Goal: Information Seeking & Learning: Learn about a topic

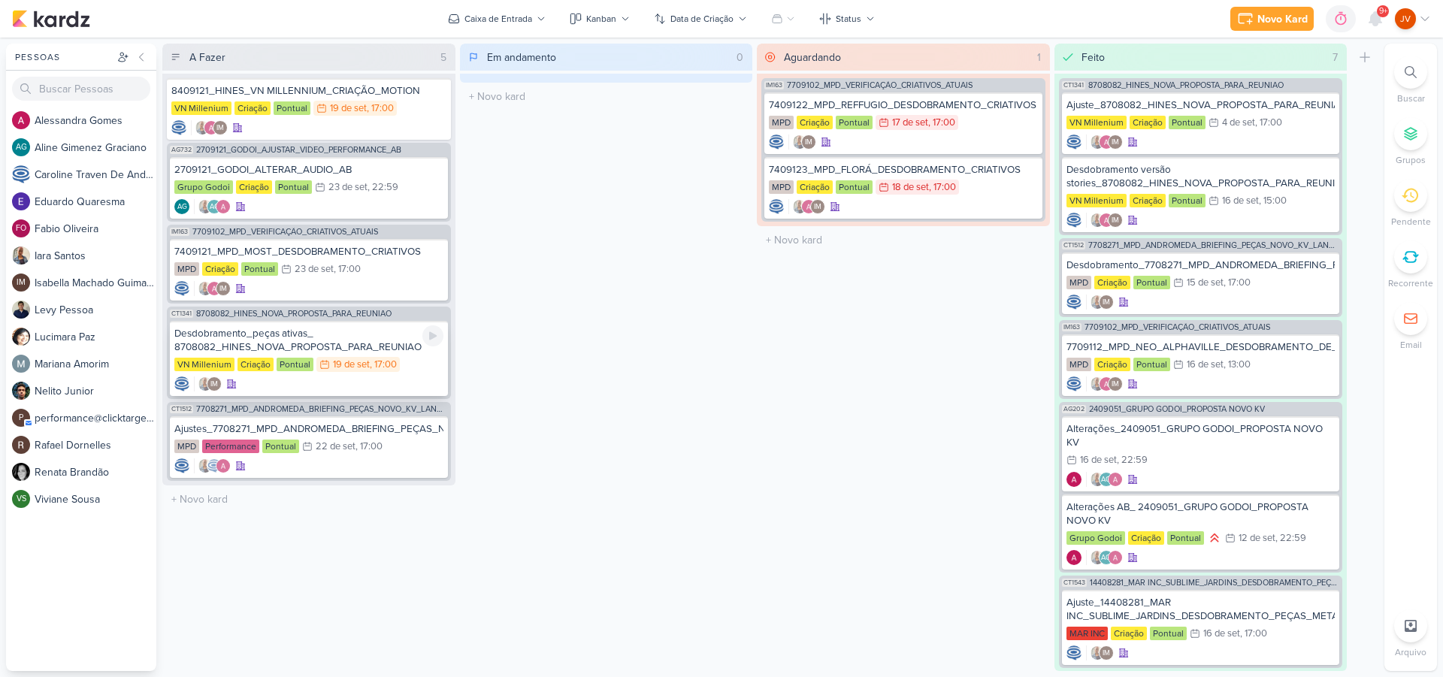
scroll to position [1, 1]
click at [327, 339] on div "Desdobramento_peças ativas_ 8708082_HINES_NOVA_PROPOSTA_PARA_REUNIAO" at bounding box center [308, 340] width 269 height 27
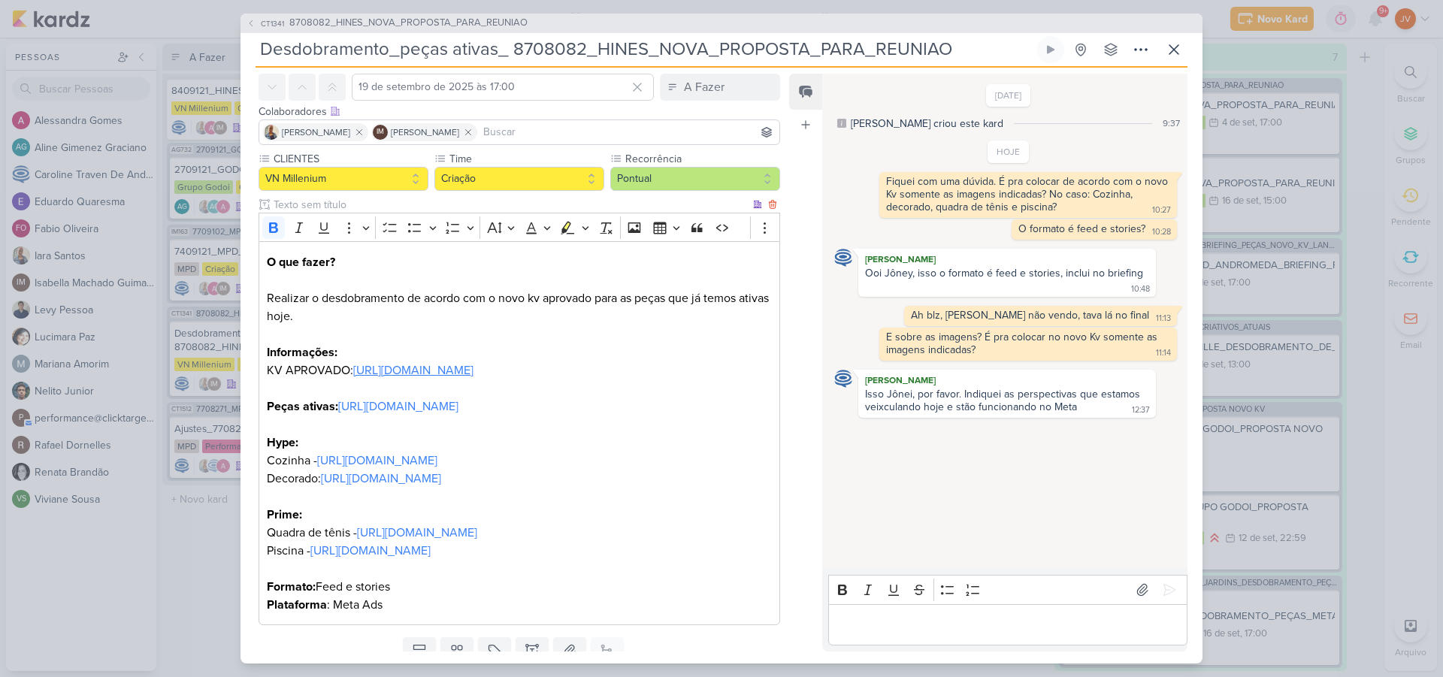
scroll to position [62, 0]
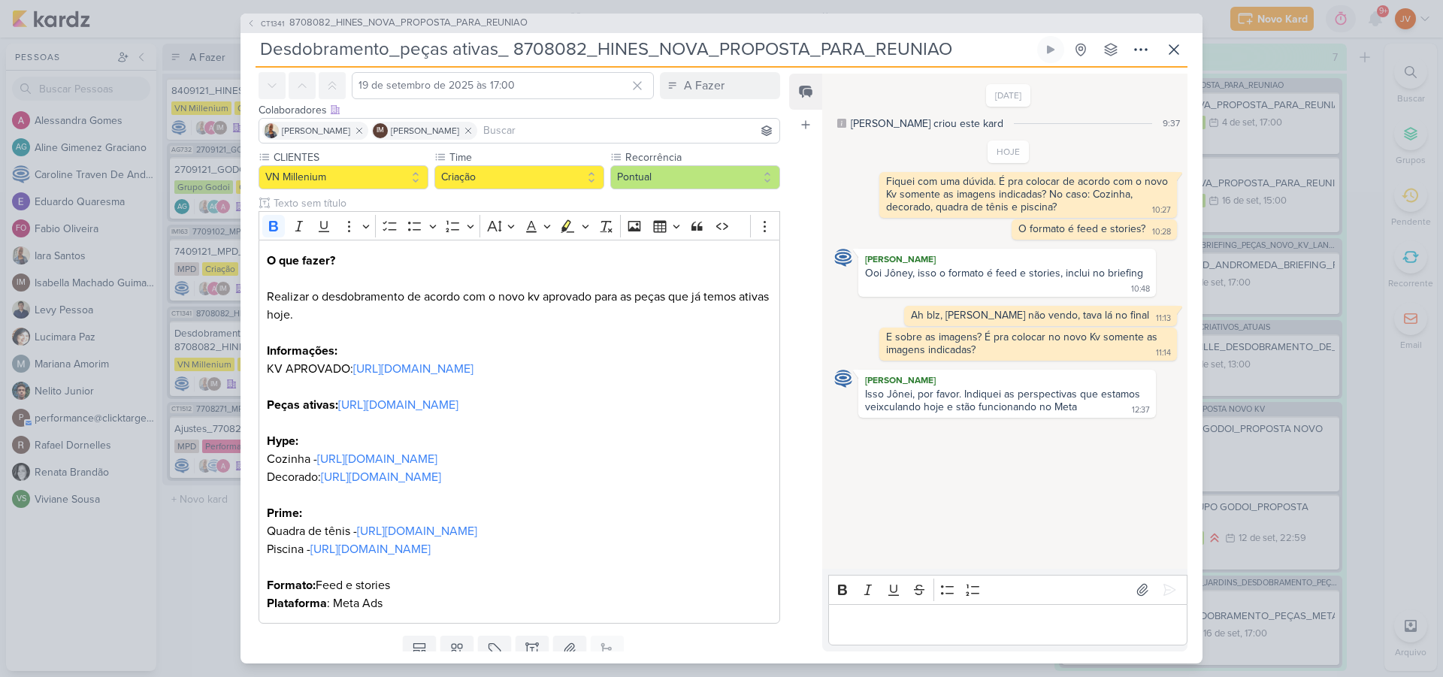
click at [184, 553] on div "CT1341 8708082_HINES_NOVA_PROPOSTA_PARA_REUNIAO Desdobramento_peças ativas_ 870…" at bounding box center [721, 338] width 1443 height 677
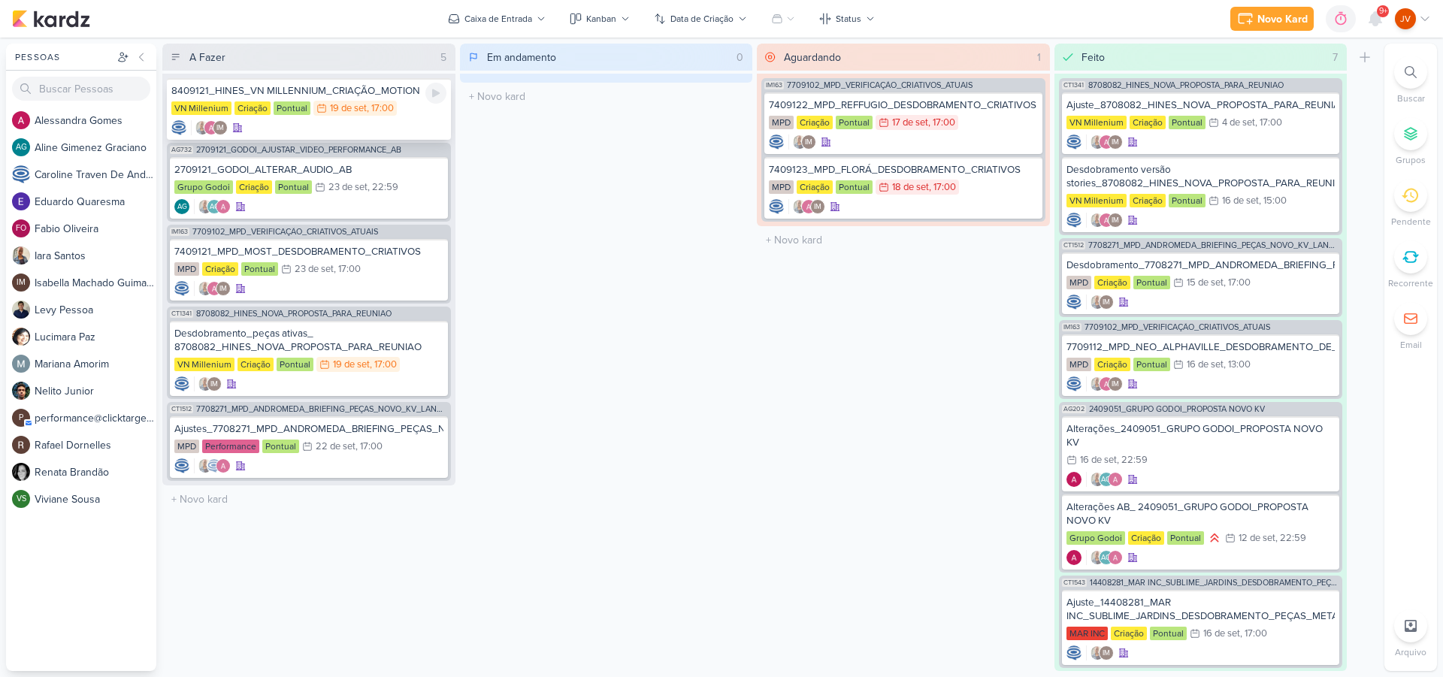
click at [345, 95] on div "8409121_HINES_VN MILLENNIUM_CRIAÇÃO_MOTION" at bounding box center [308, 91] width 275 height 14
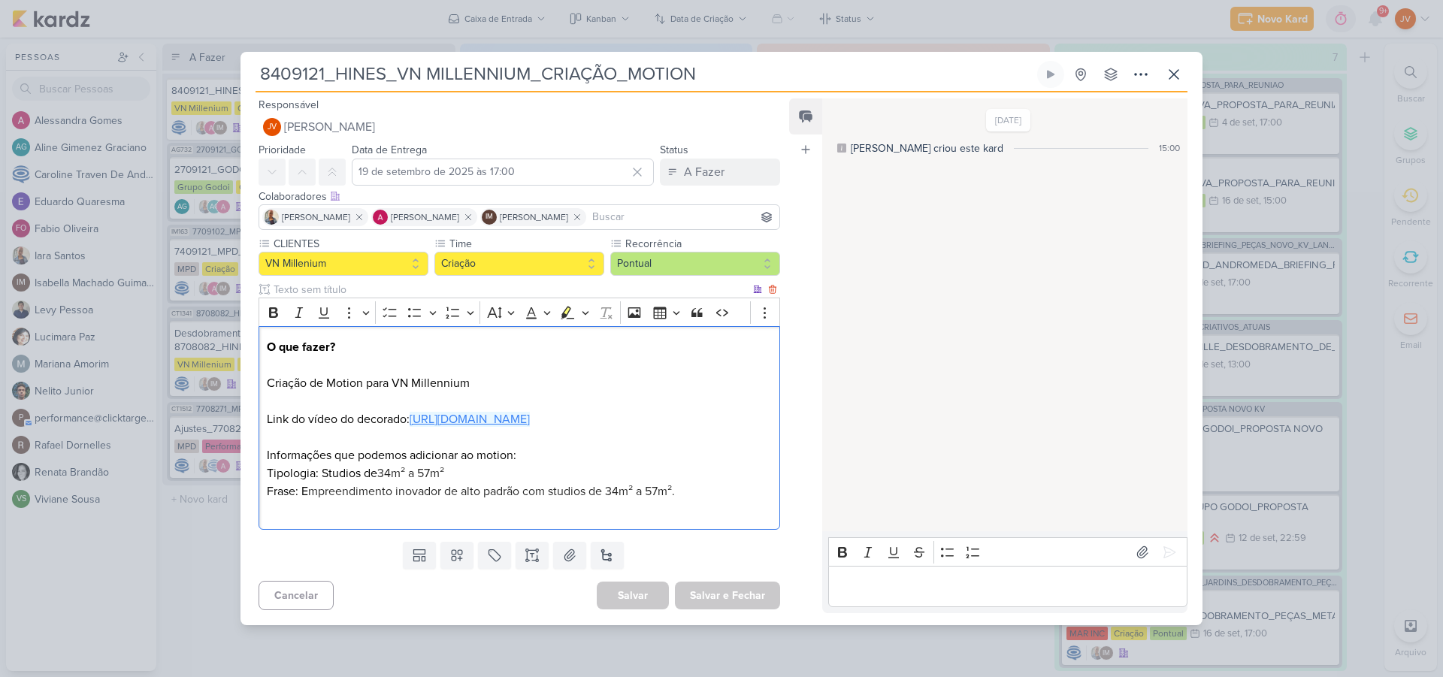
click at [473, 427] on link "[URL][DOMAIN_NAME]" at bounding box center [470, 419] width 120 height 15
click at [530, 426] on link "[URL][DOMAIN_NAME]" at bounding box center [470, 419] width 120 height 15
click at [1367, 295] on div "8409121_HINES_VN MILLENNIUM_CRIAÇÃO_MOTION" at bounding box center [721, 338] width 1443 height 677
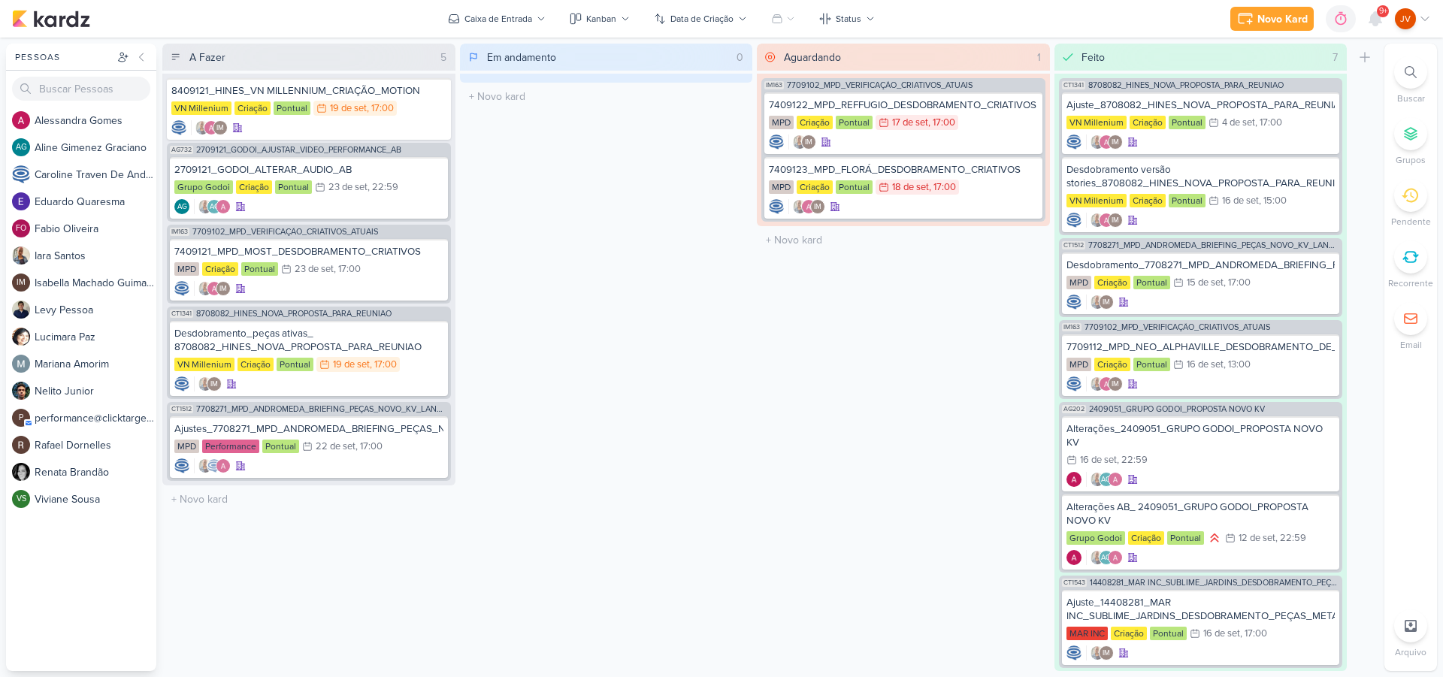
scroll to position [0, 0]
click at [1413, 629] on icon at bounding box center [1411, 626] width 12 height 12
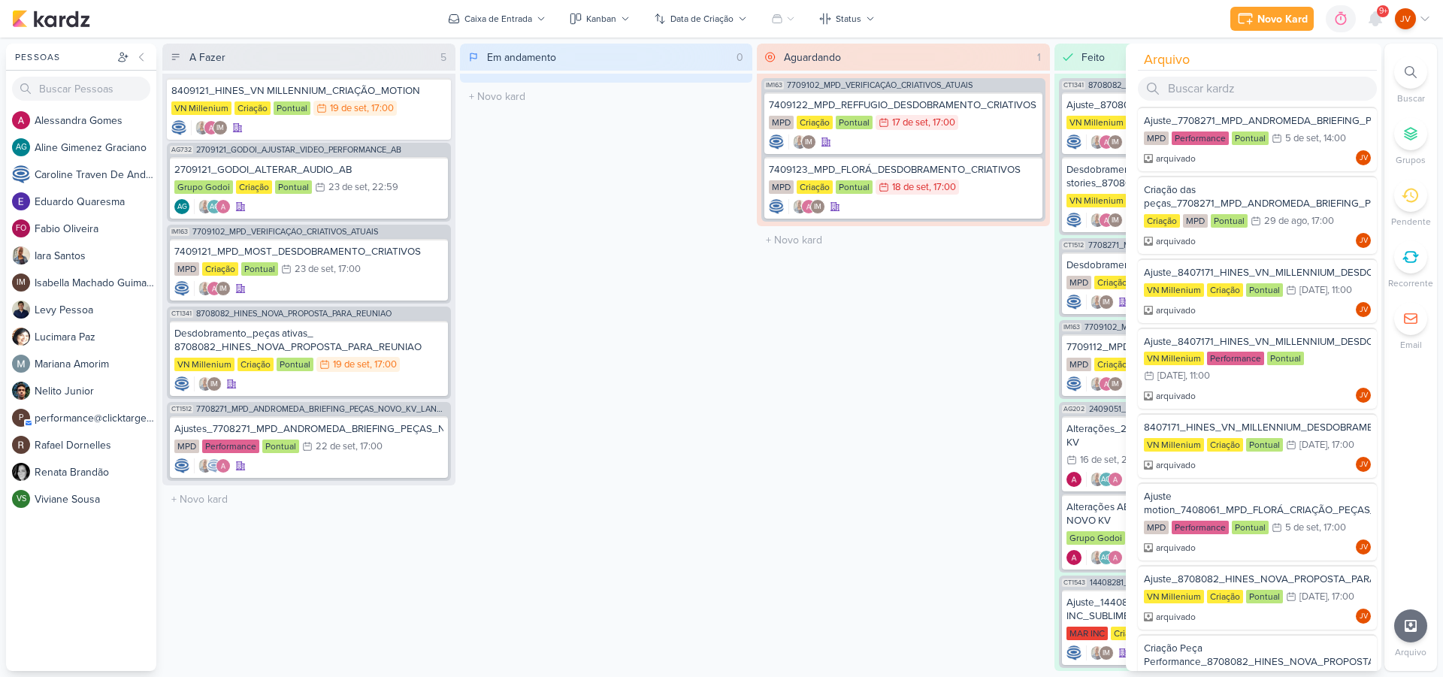
click at [805, 430] on div "Aguardando 1 Mover Para Esquerda Mover Para Direita [GEOGRAPHIC_DATA] IM163 770…" at bounding box center [903, 358] width 293 height 628
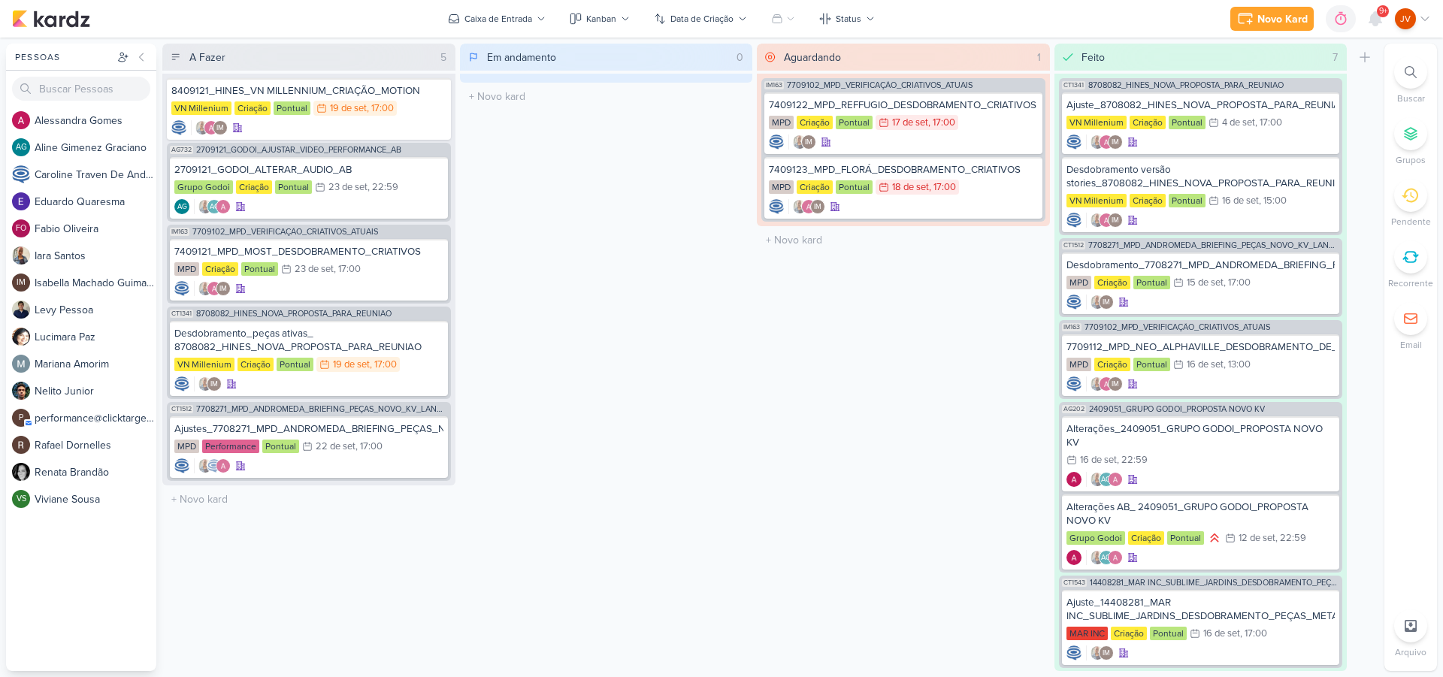
click at [1410, 262] on icon at bounding box center [1411, 257] width 17 height 17
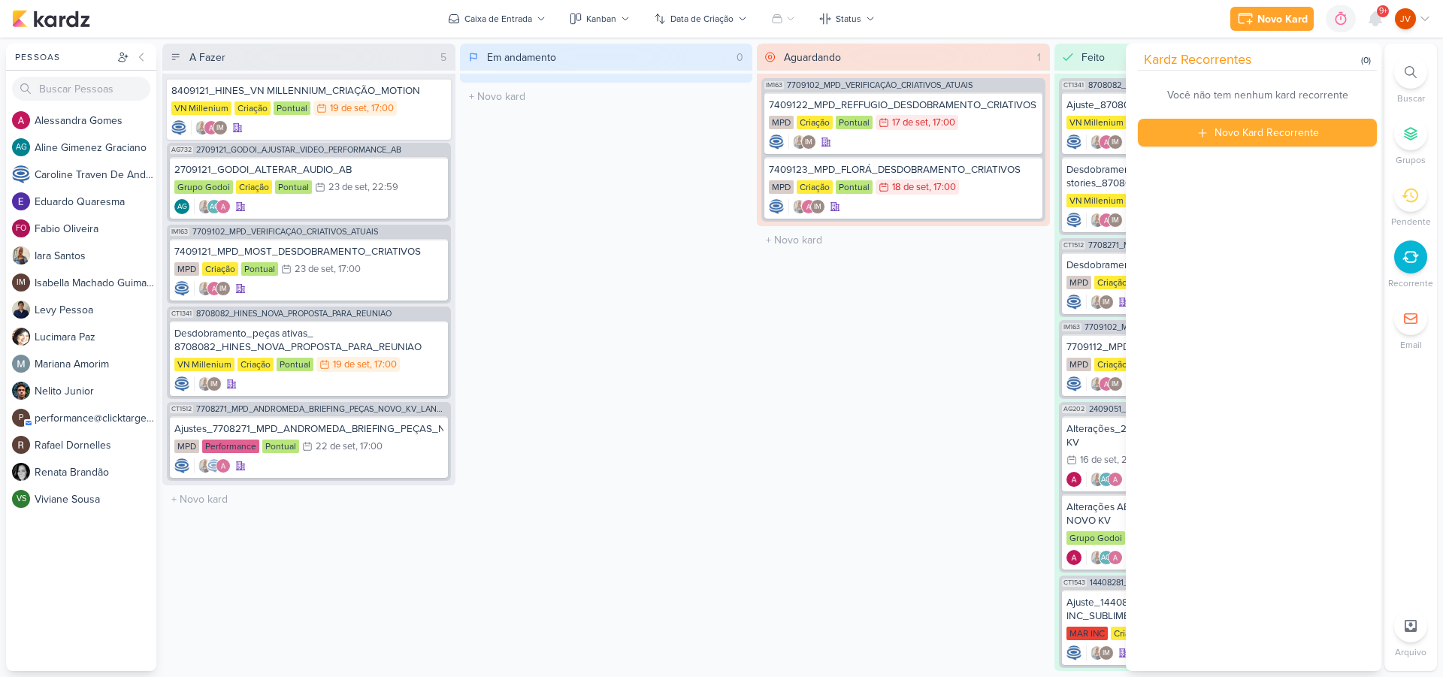
click at [1409, 262] on icon at bounding box center [1411, 257] width 14 height 11
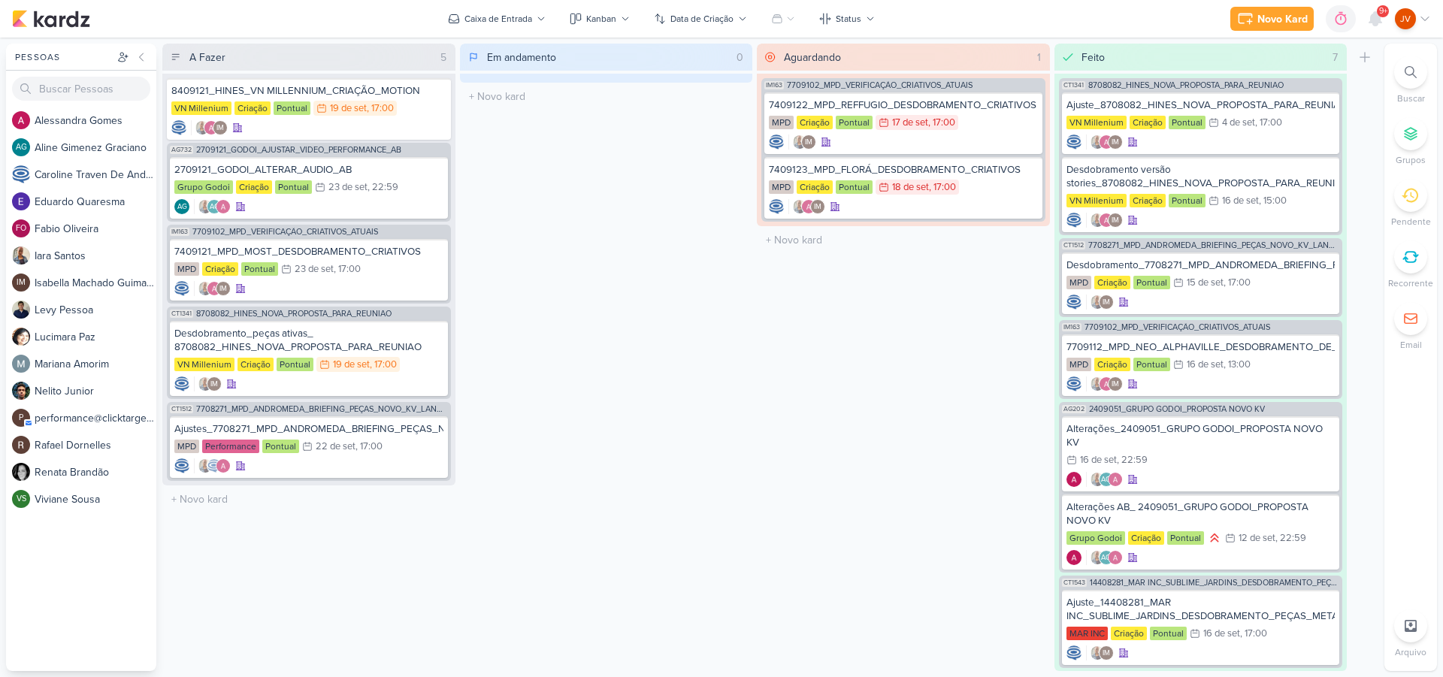
click at [1413, 326] on div at bounding box center [1411, 318] width 33 height 33
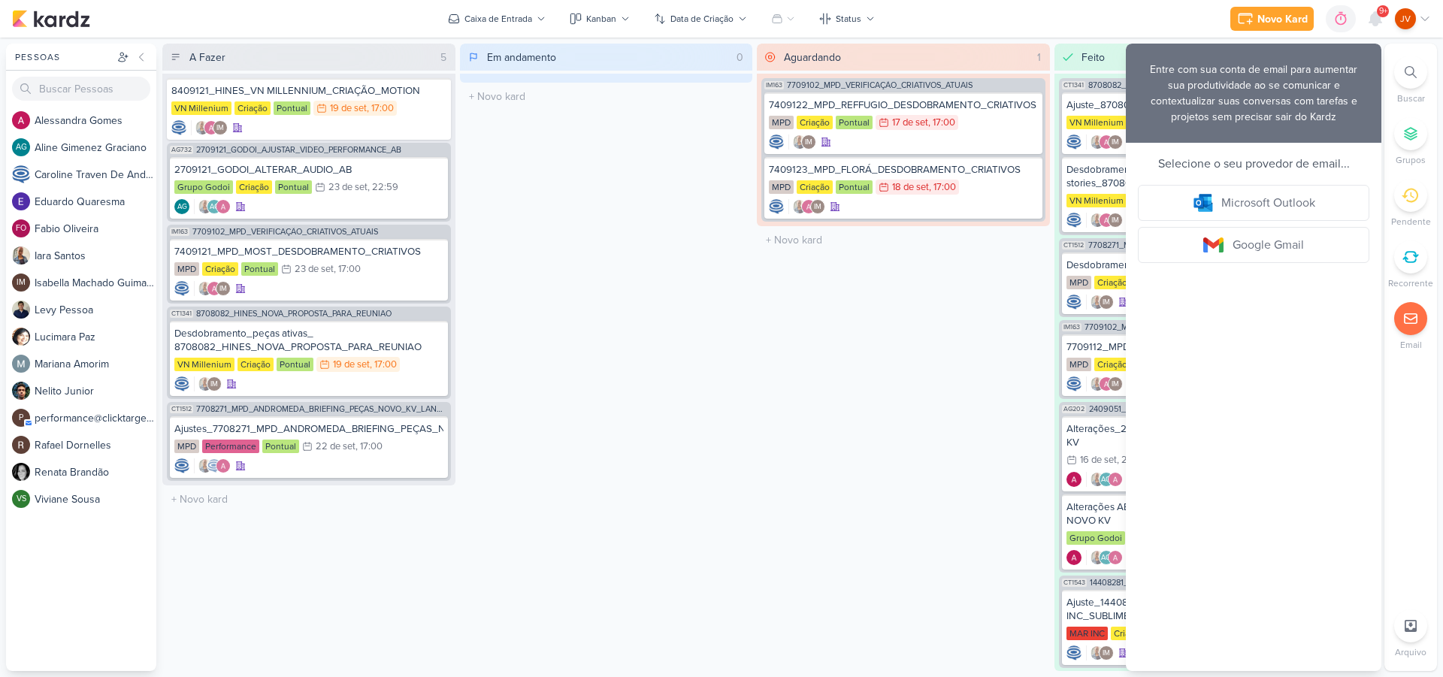
click at [1414, 326] on icon at bounding box center [1411, 318] width 15 height 15
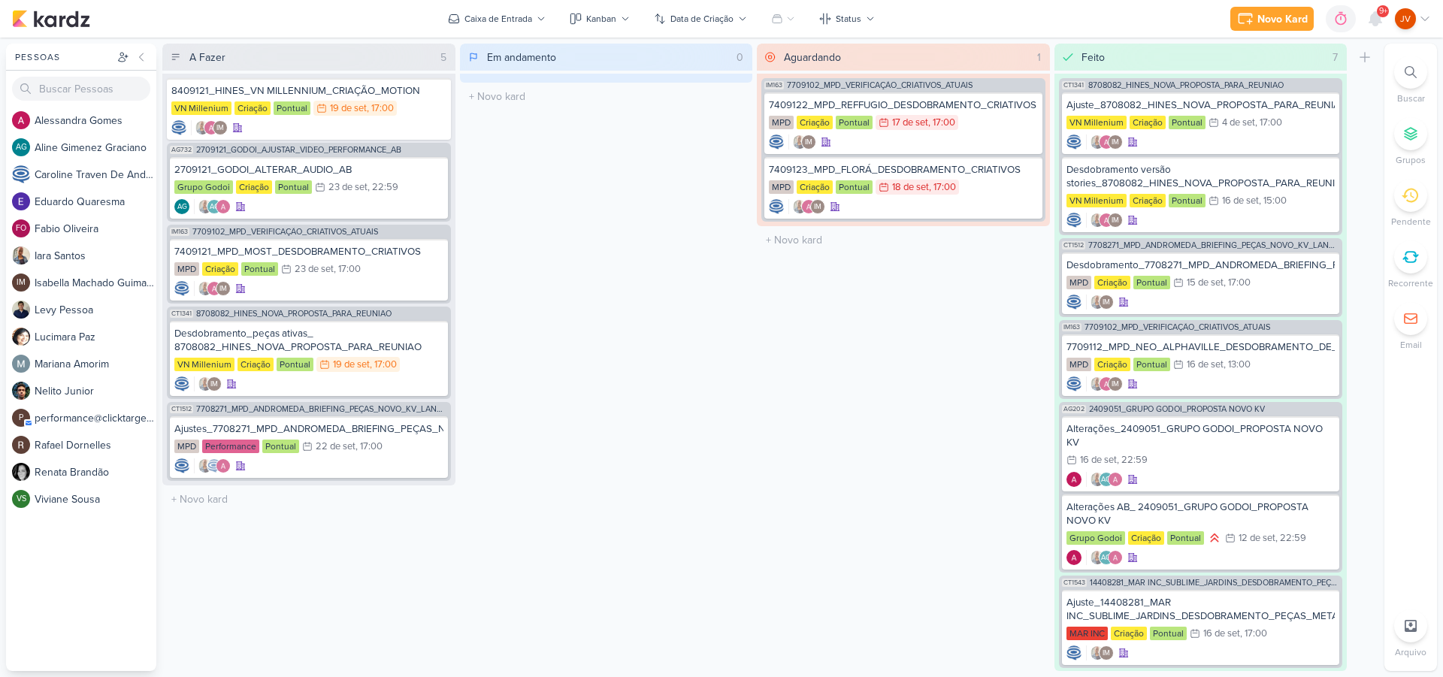
click at [1413, 141] on div at bounding box center [1411, 133] width 33 height 33
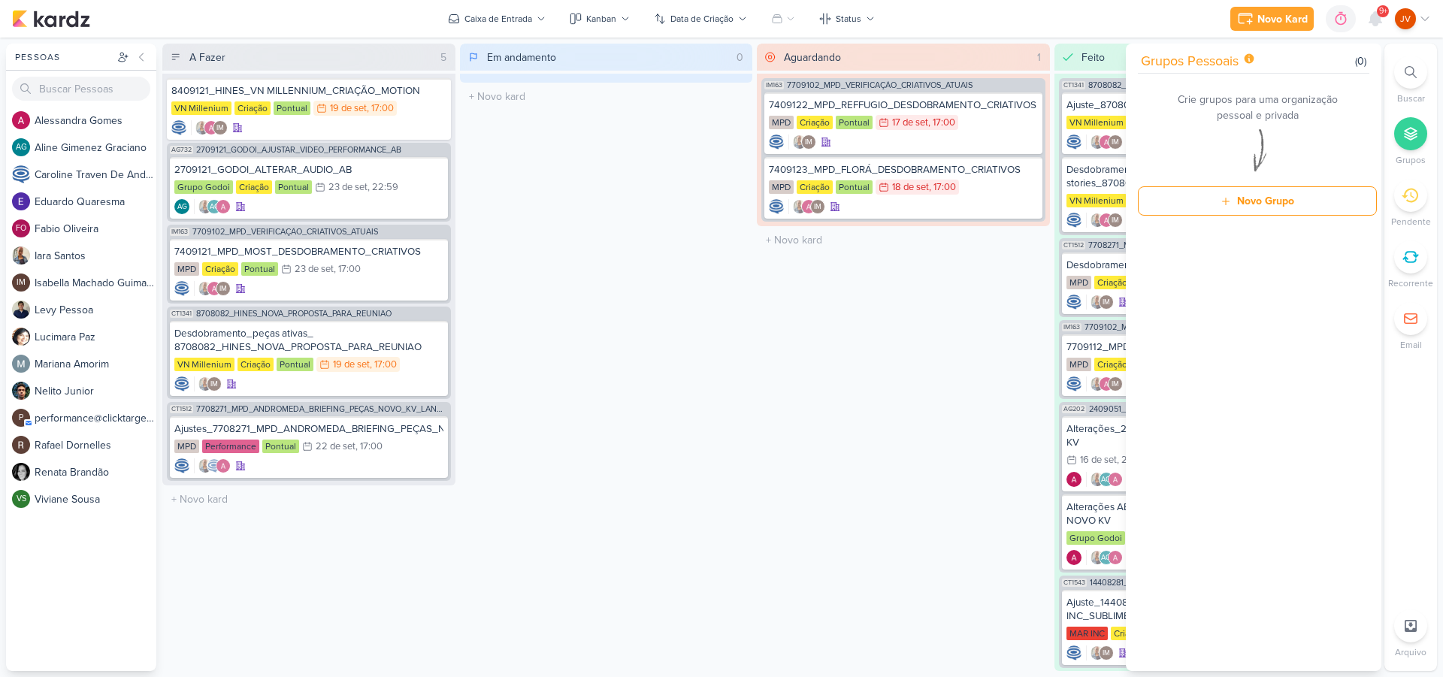
click at [1413, 141] on div at bounding box center [1411, 133] width 33 height 33
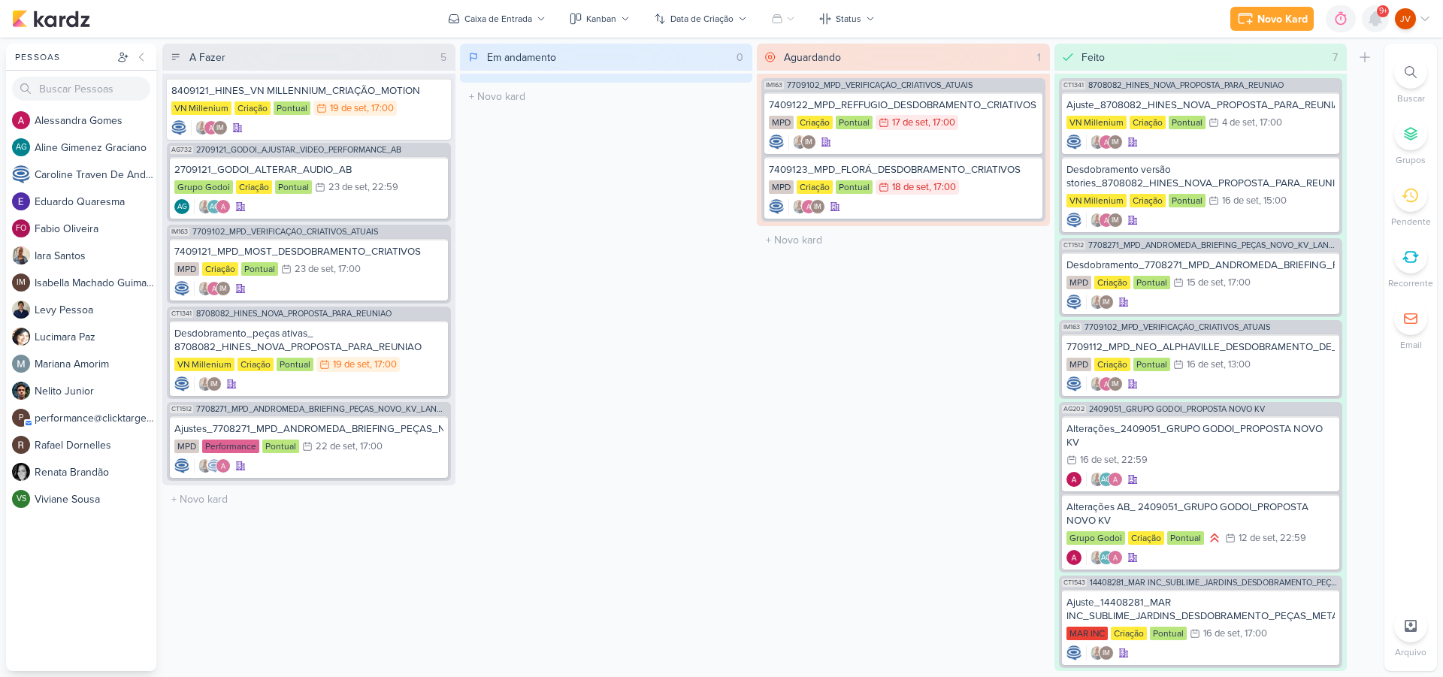
click at [1378, 22] on icon at bounding box center [1376, 19] width 12 height 14
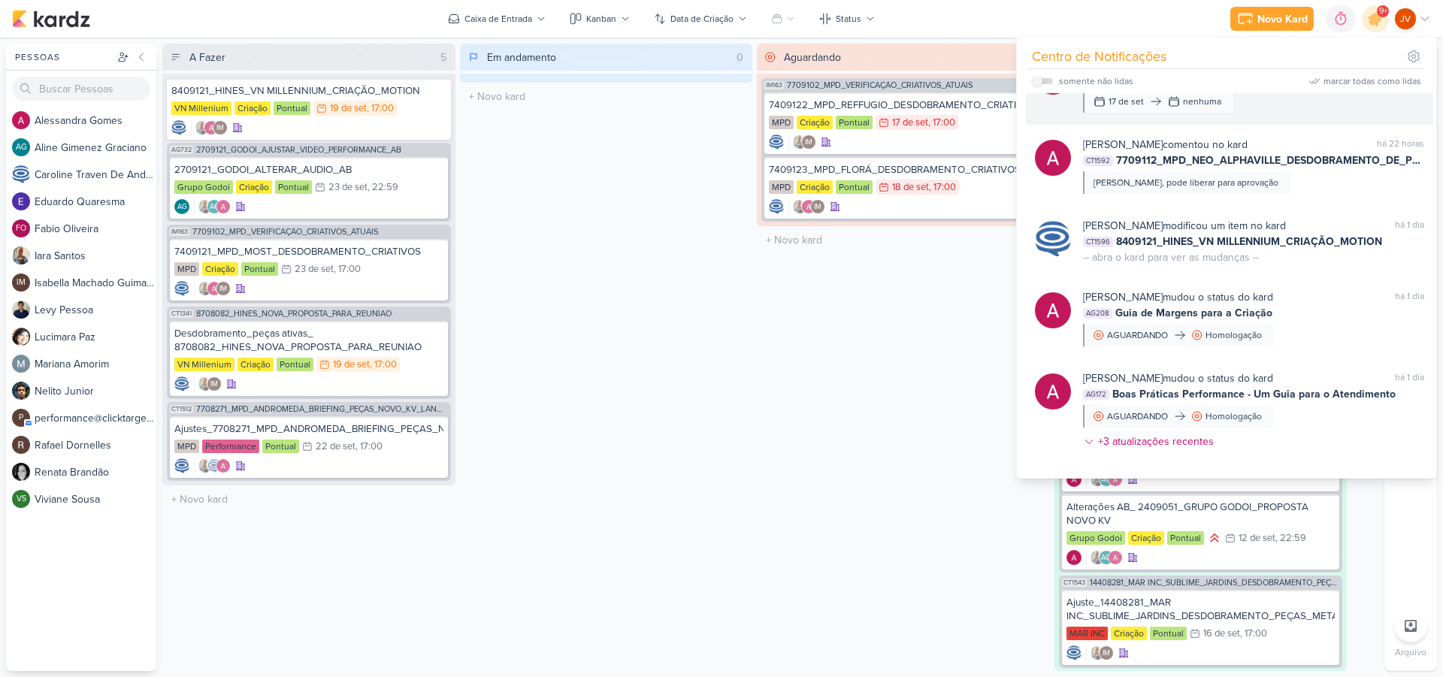
scroll to position [1389, 0]
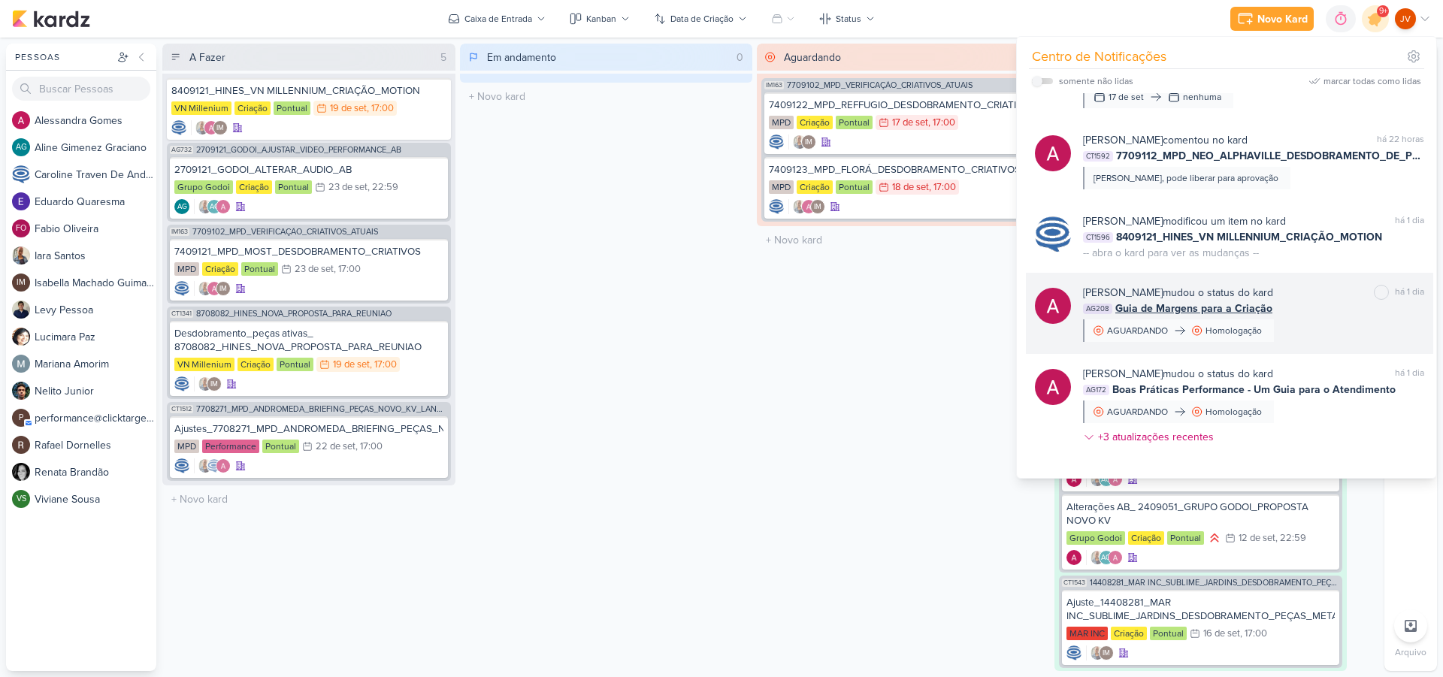
click at [1322, 312] on div "AG208 Guia de Margens para a Criação" at bounding box center [1253, 309] width 341 height 16
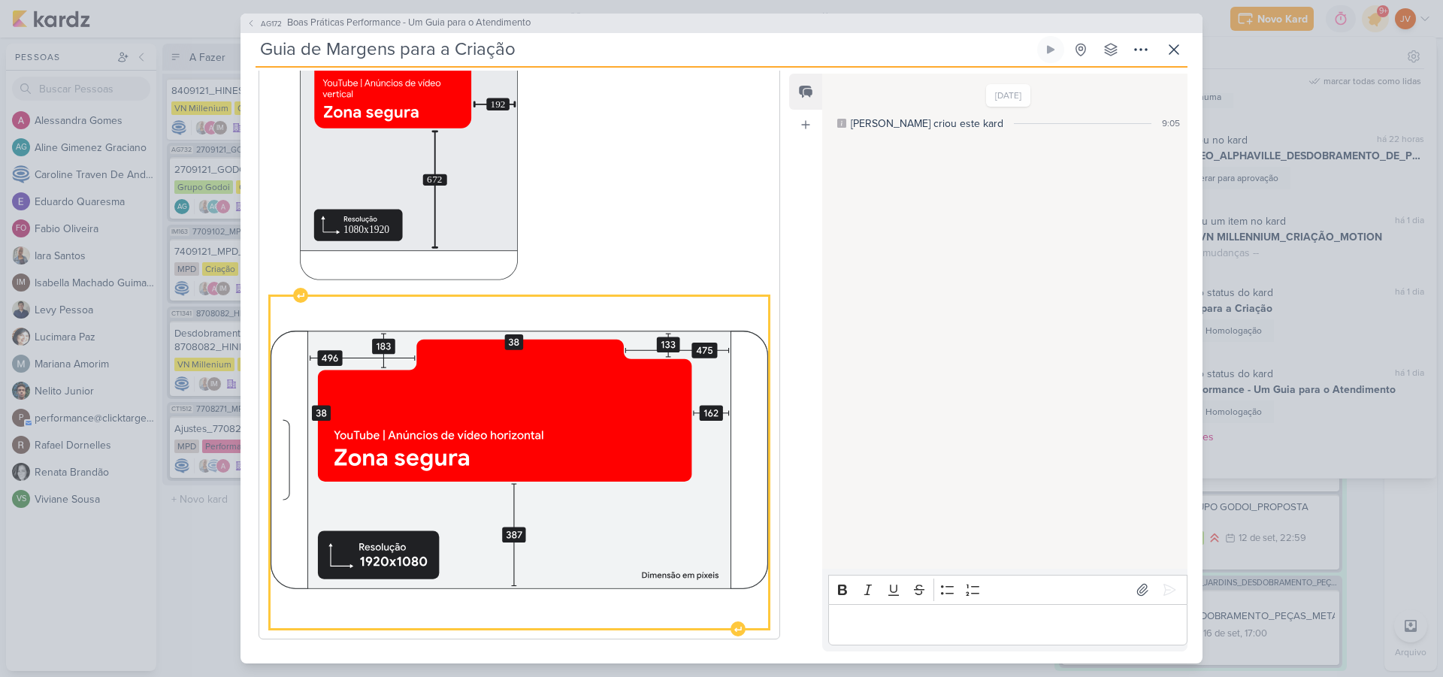
scroll to position [1942, 0]
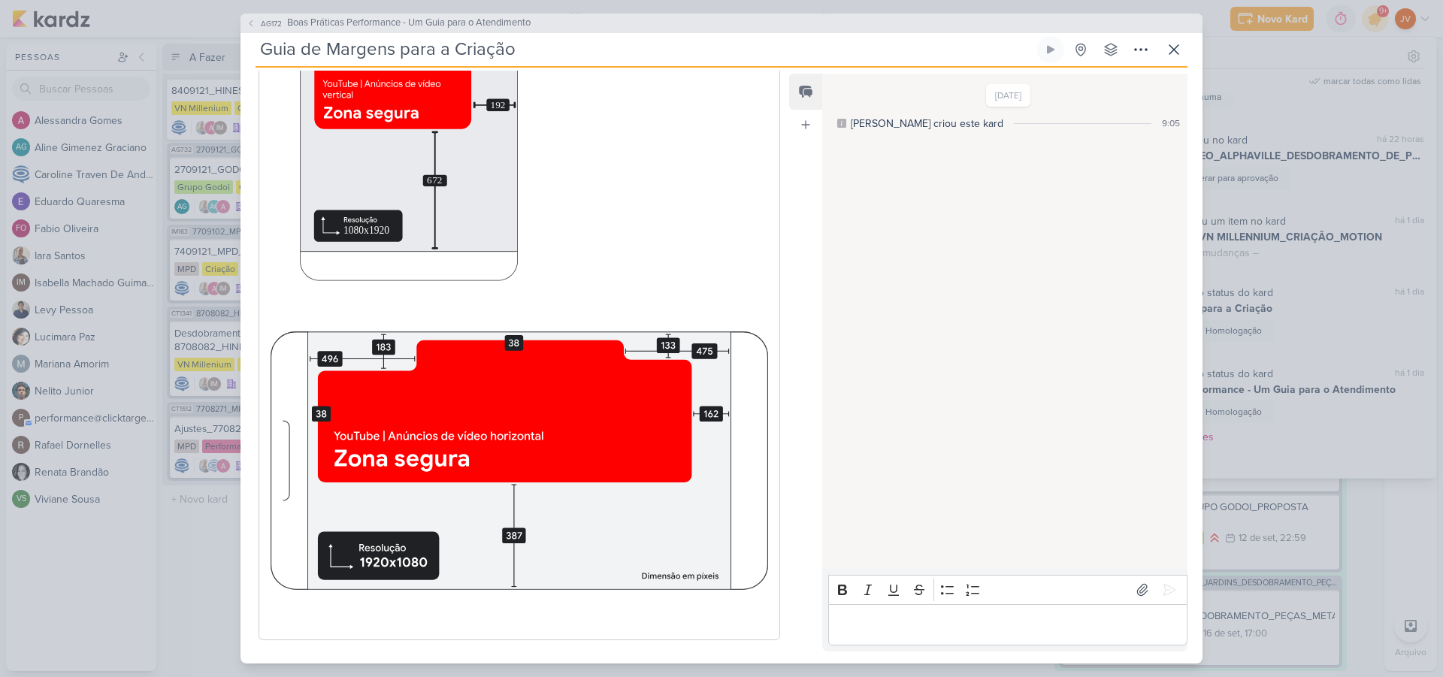
click at [1361, 436] on div "AG172 Boas Práticas Performance - Um Guia para o Atendimento Guia de Margens pa…" at bounding box center [721, 338] width 1443 height 677
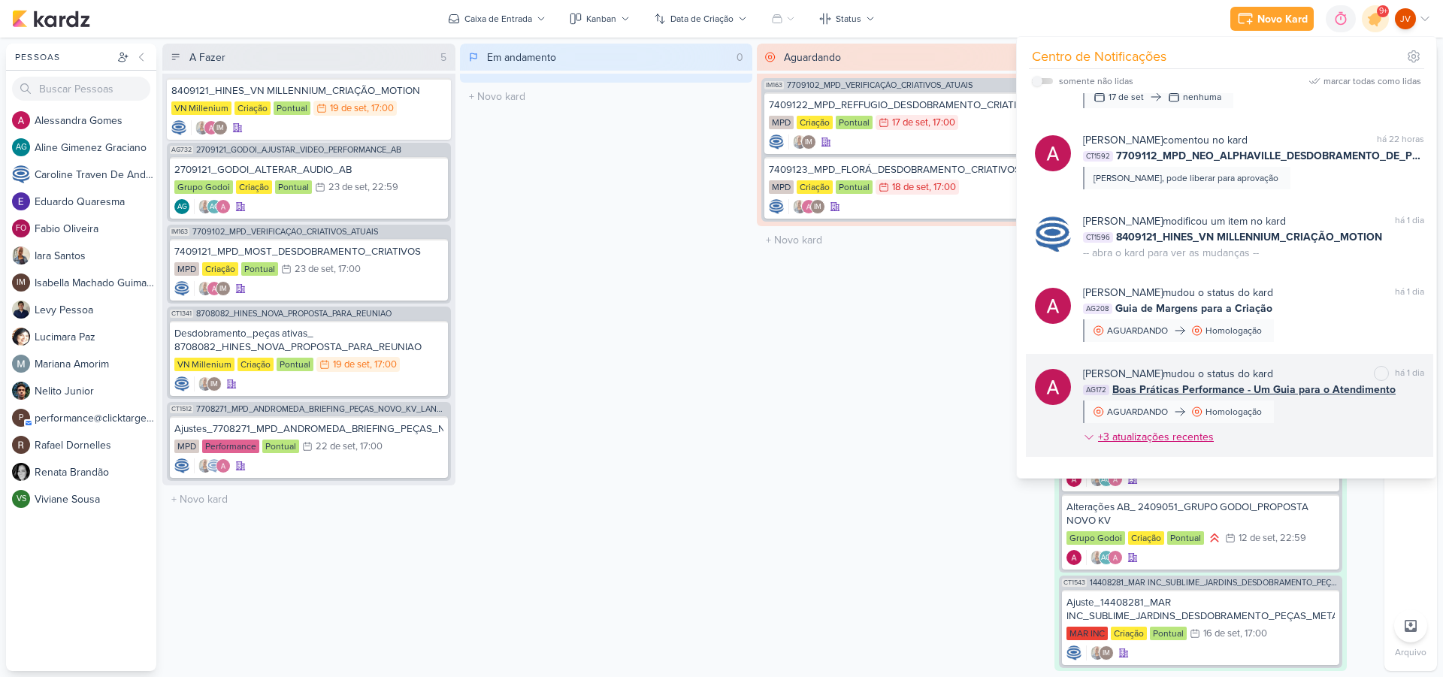
click at [1200, 442] on div "+3 atualizações recentes" at bounding box center [1157, 437] width 119 height 16
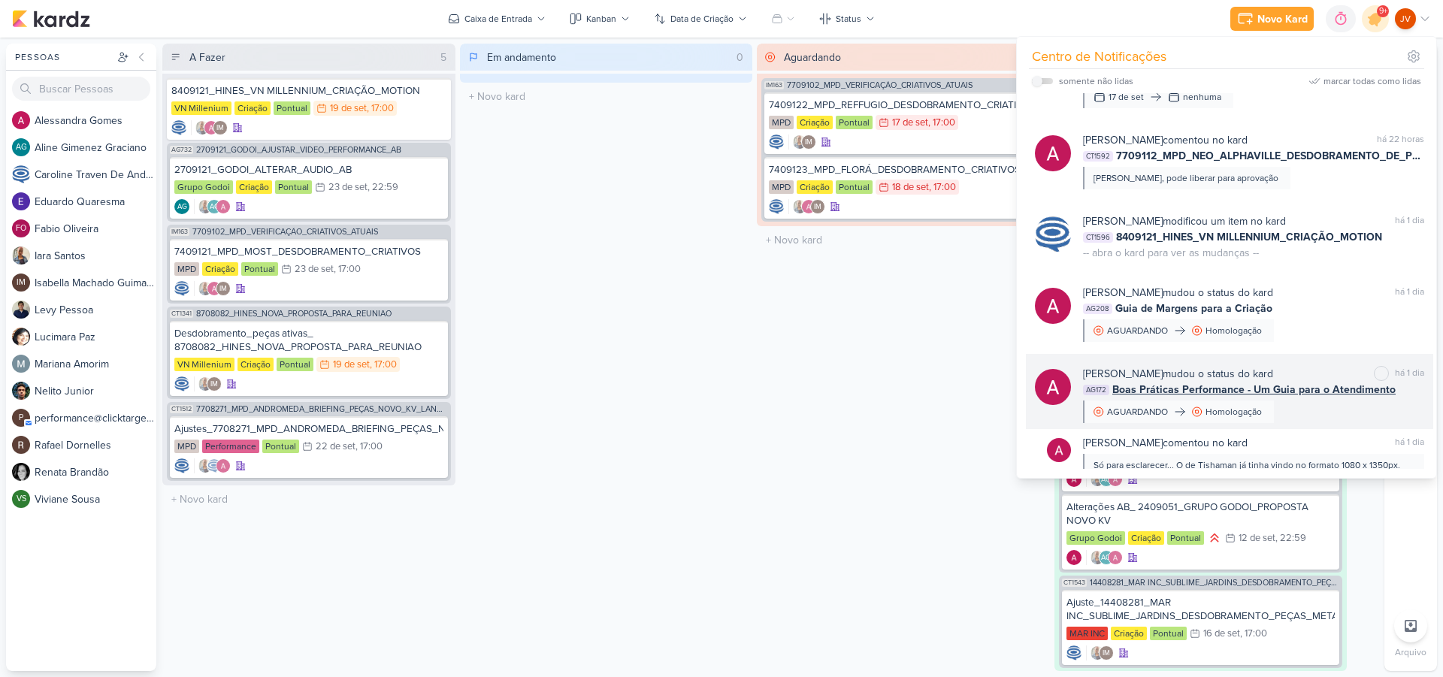
click at [1309, 401] on div "[PERSON_NAME] mudou o status do kard marcar como não lida há 1 dia AG172 Boas P…" at bounding box center [1253, 394] width 341 height 57
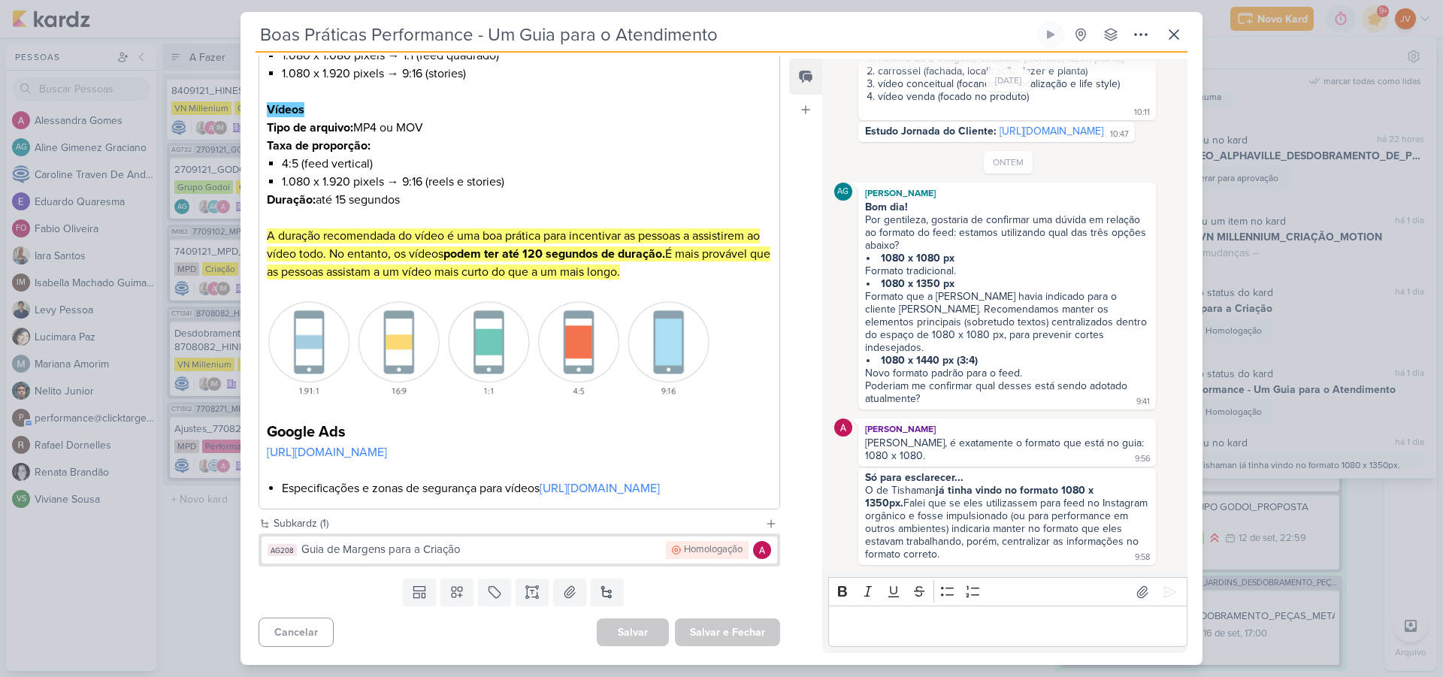
scroll to position [356, 0]
click at [1324, 184] on div "Boas Práticas Performance - Um Guia para o Atendimento" at bounding box center [721, 338] width 1443 height 677
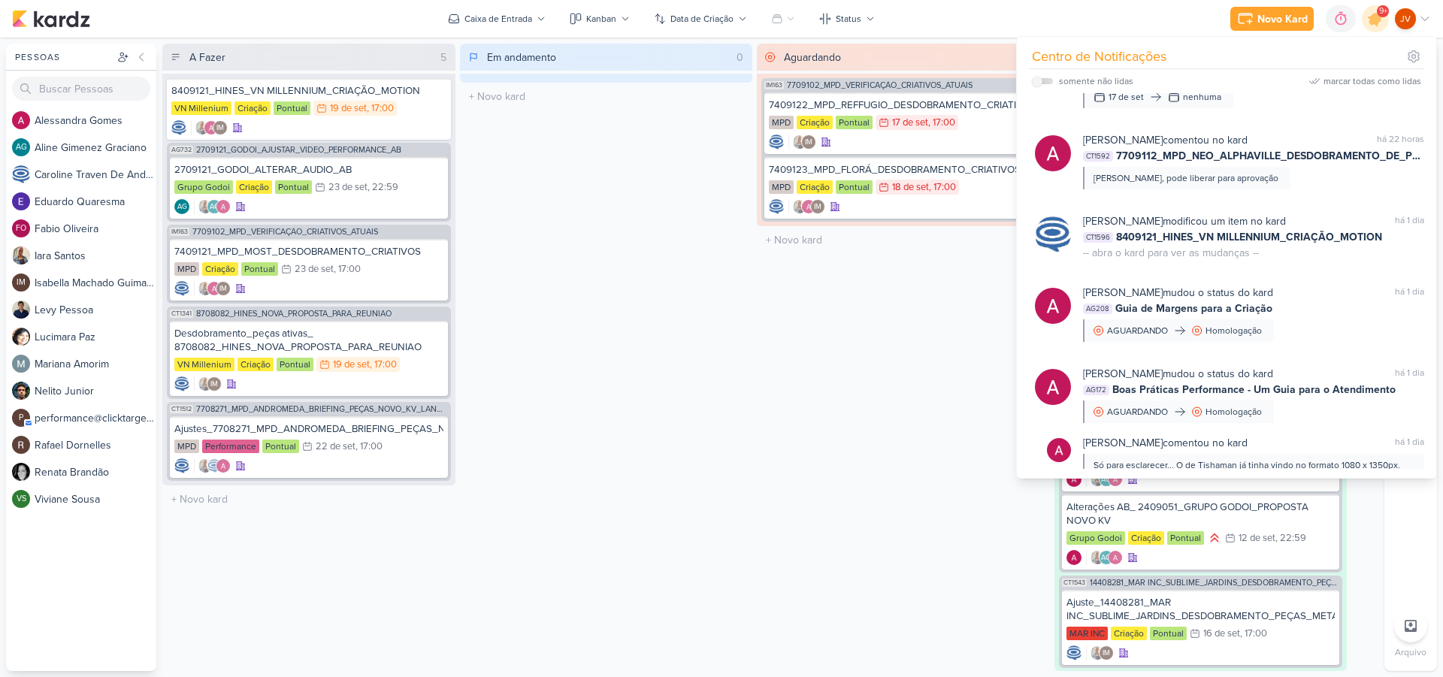
scroll to position [0, 0]
